Goal: Information Seeking & Learning: Compare options

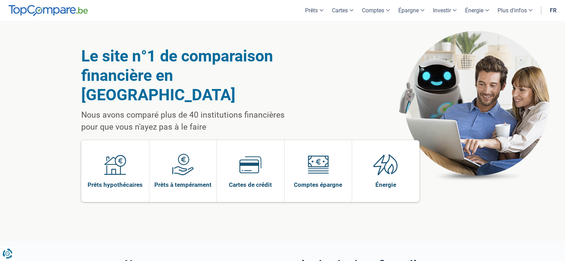
click at [182, 154] on img at bounding box center [183, 165] width 22 height 22
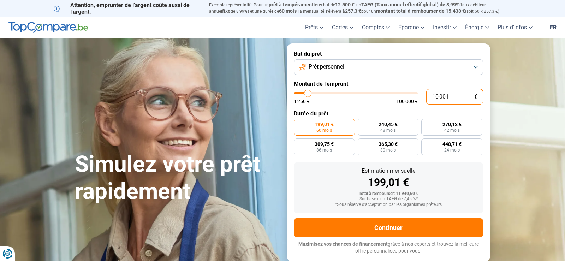
click at [450, 95] on input "10 001" at bounding box center [454, 97] width 57 height 16
type input "1 000"
type input "1250"
type input "100"
type input "1250"
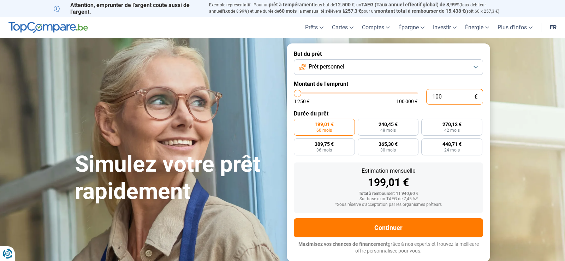
type input "10"
type input "1250"
type input "1"
type input "1250"
type input "0"
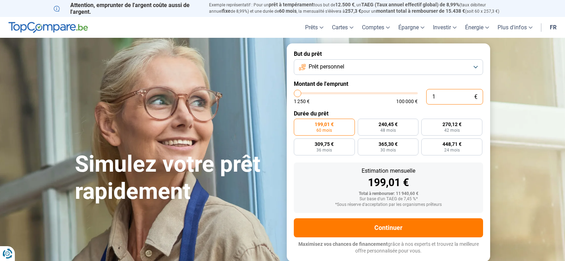
type input "1250"
type input "1 250"
type input "1250"
radio input "true"
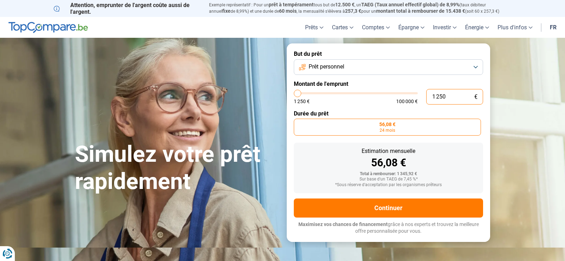
type input "125"
type input "1250"
type input "12"
type input "1250"
type input "1"
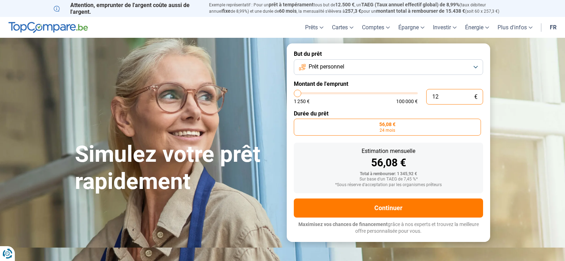
type input "1250"
type input "0"
type input "1250"
type input "6"
type input "1250"
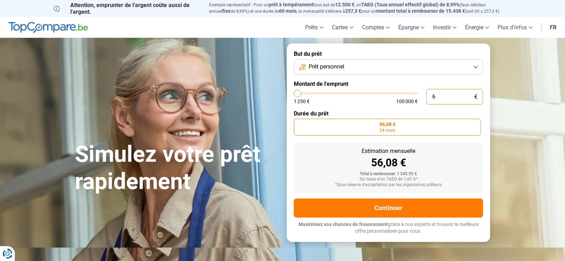
type input "60"
type input "1250"
type input "600"
type input "1250"
type input "6 000"
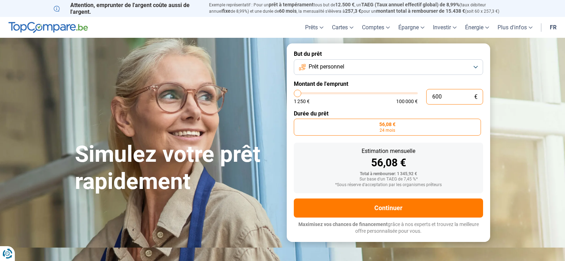
type input "6000"
type input "60 000"
type input "60000"
radio input "false"
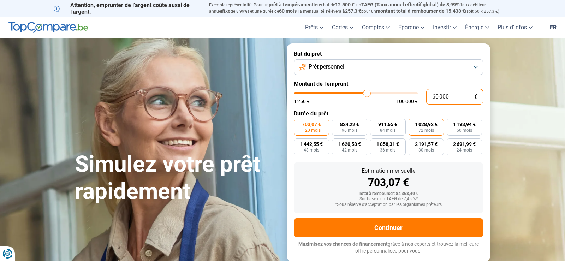
type input "6 000"
type input "6000"
type input "600"
type input "1250"
type input "60"
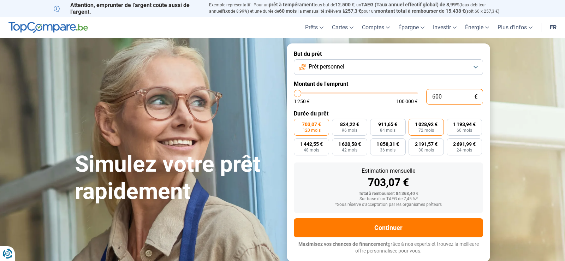
type input "1250"
type input "6"
type input "1250"
type input "65"
type input "1250"
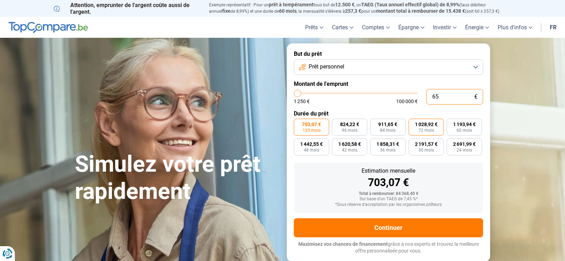
type input "650"
type input "1250"
type input "6 500"
type input "6500"
type input "65 000"
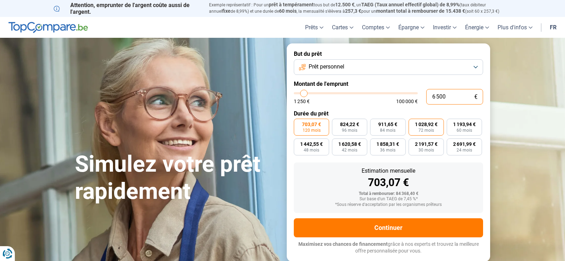
type input "65000"
click at [439, 96] on input "65 000" at bounding box center [454, 97] width 57 height 16
type input "665 000"
type input "100000"
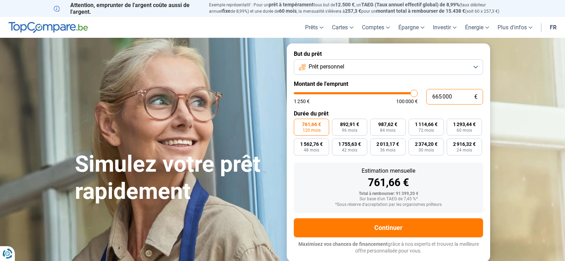
type input "65 000"
type input "65000"
type input "6 000"
type input "6000"
type input "60 000"
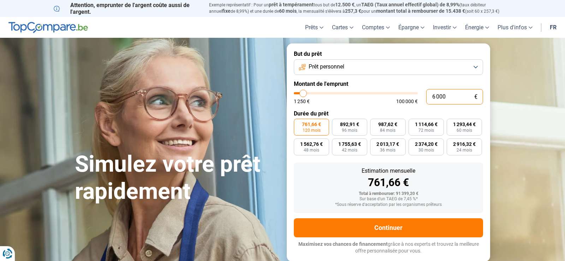
type input "60000"
type input "60 000"
click at [431, 183] on div "703,07 €" at bounding box center [389, 182] width 178 height 11
